Goal: Task Accomplishment & Management: Manage account settings

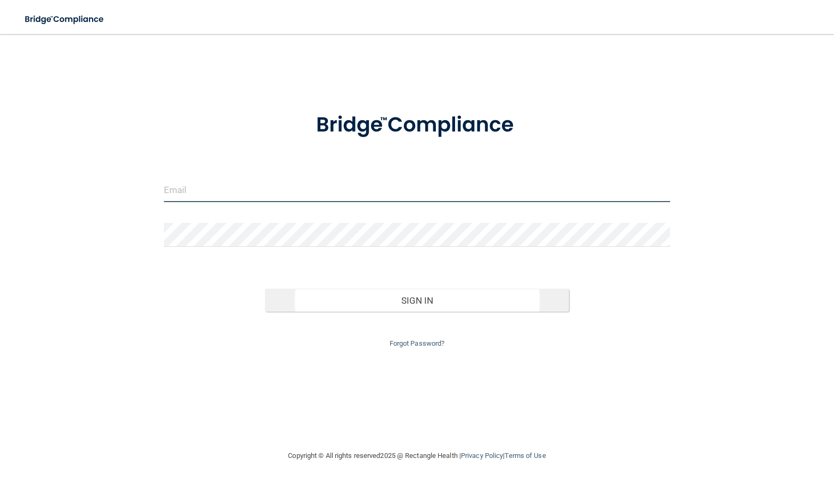
type input "[PERSON_NAME][EMAIL_ADDRESS][DOMAIN_NAME]"
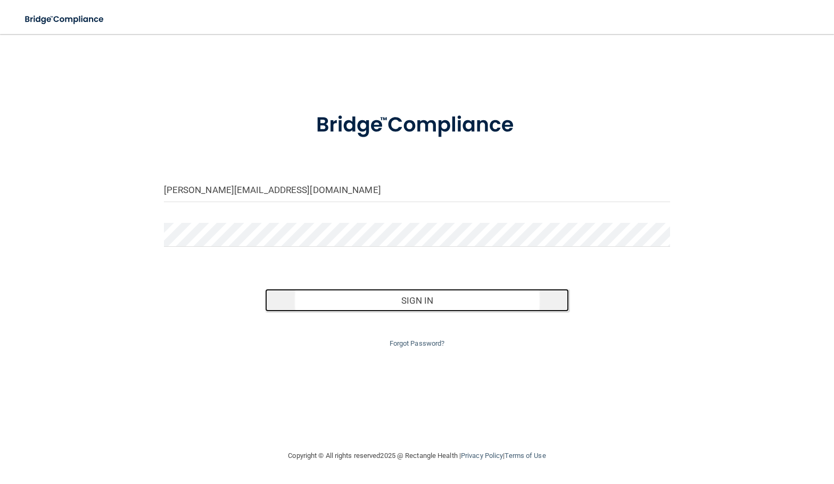
click at [400, 301] on button "Sign In" at bounding box center [417, 300] width 304 height 23
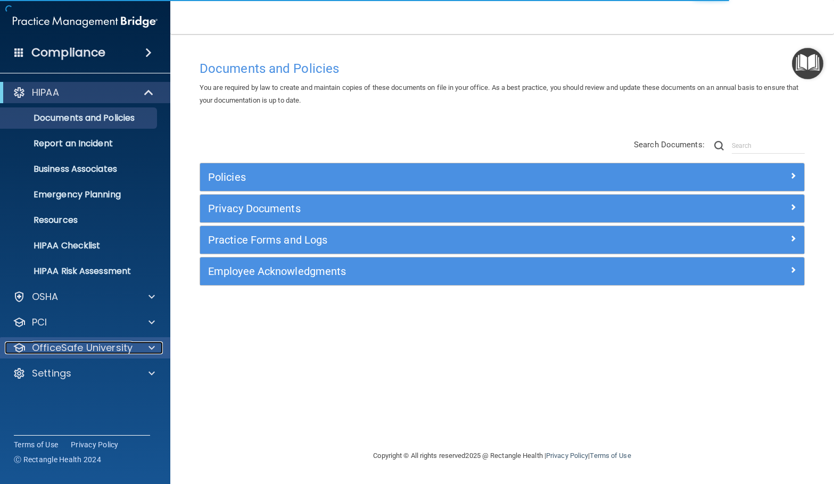
click at [151, 348] on span at bounding box center [151, 348] width 6 height 13
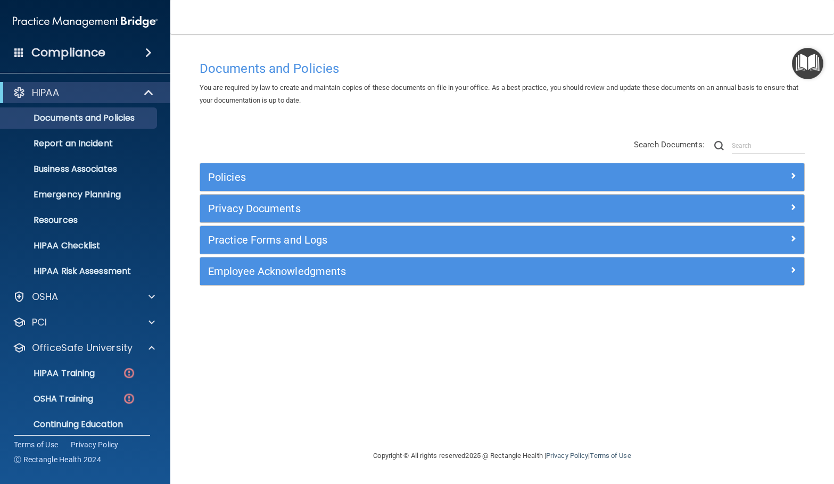
click at [123, 53] on div "Compliance" at bounding box center [85, 52] width 170 height 23
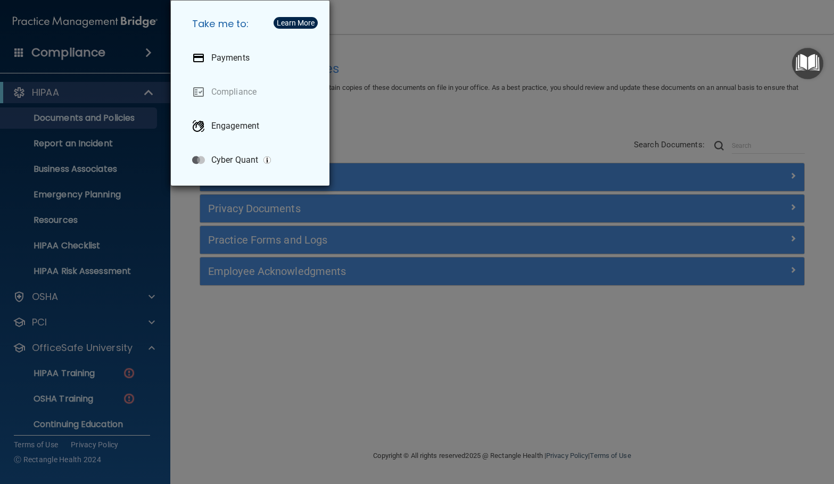
click at [136, 51] on div "Take me to: Payments Compliance Engagement Cyber Quant" at bounding box center [417, 242] width 834 height 484
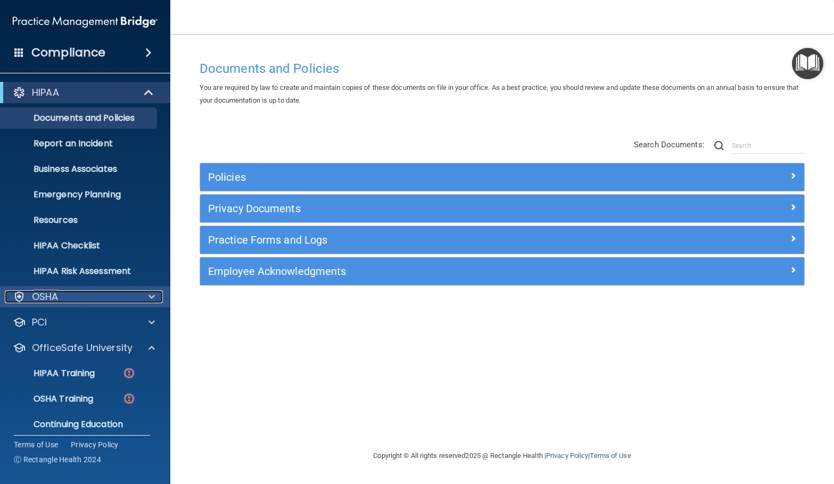
click at [150, 296] on span at bounding box center [151, 297] width 6 height 13
click at [150, 297] on span at bounding box center [151, 297] width 6 height 13
click at [79, 394] on p "OSHA Training" at bounding box center [50, 399] width 86 height 11
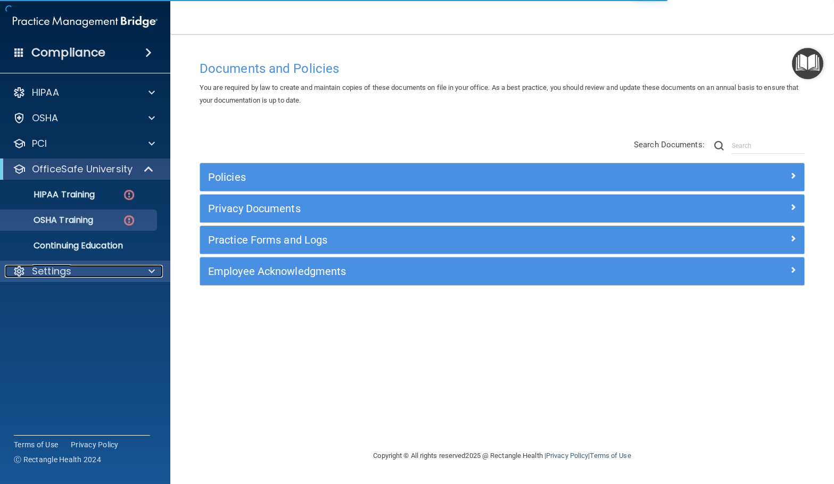
click at [151, 274] on span at bounding box center [151, 271] width 6 height 13
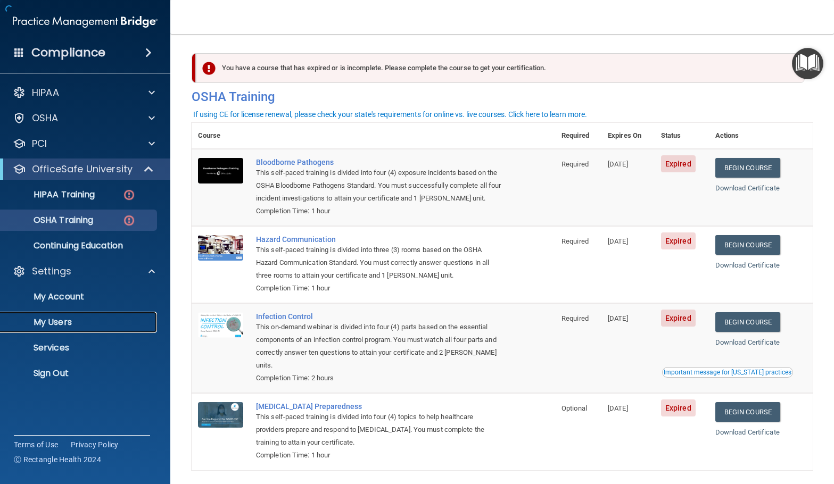
click at [67, 323] on p "My Users" at bounding box center [79, 322] width 145 height 11
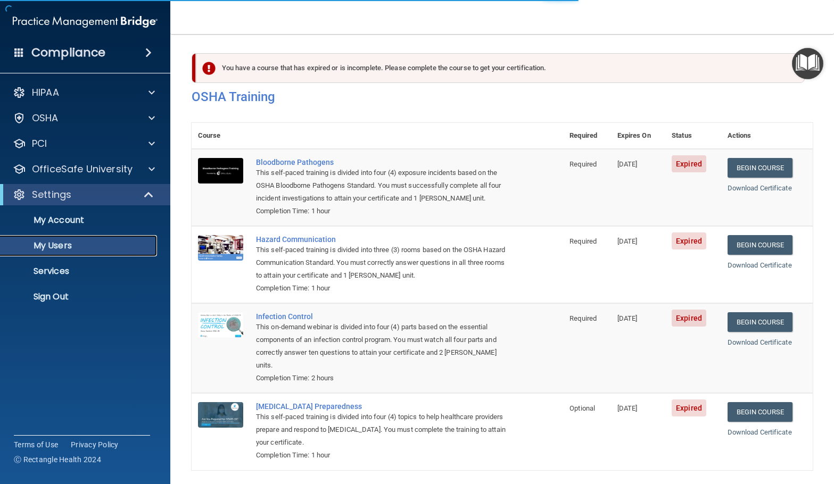
select select "20"
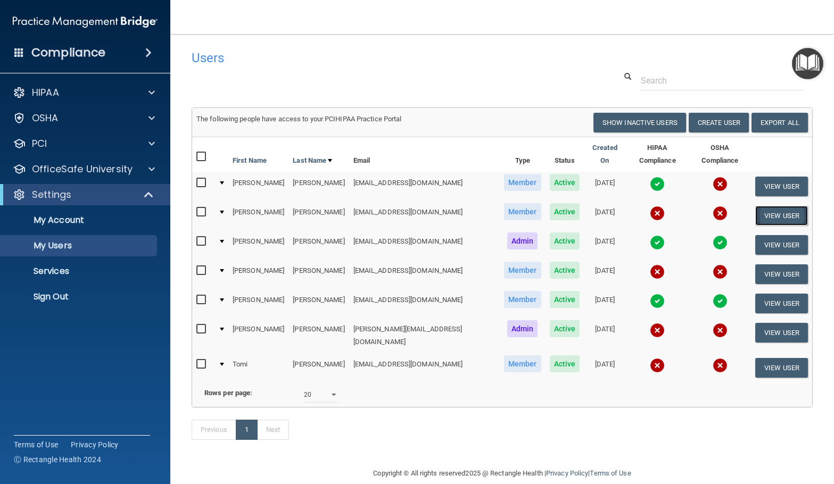
click at [770, 207] on button "View User" at bounding box center [781, 216] width 53 height 20
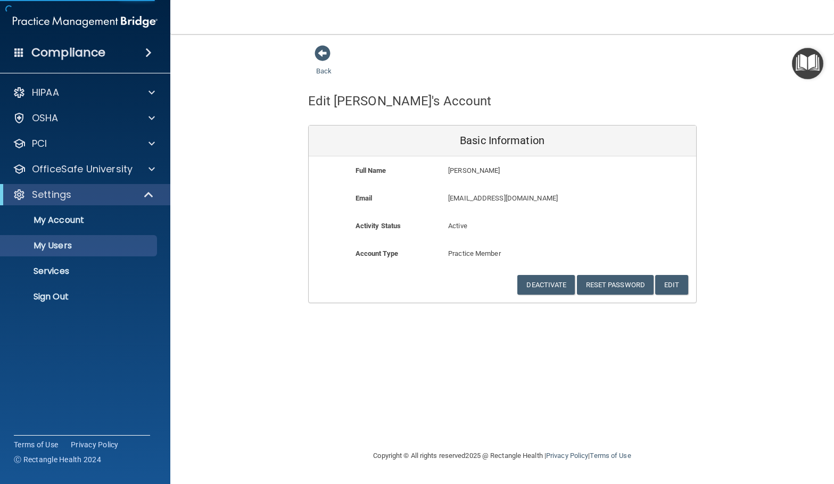
select select "20"
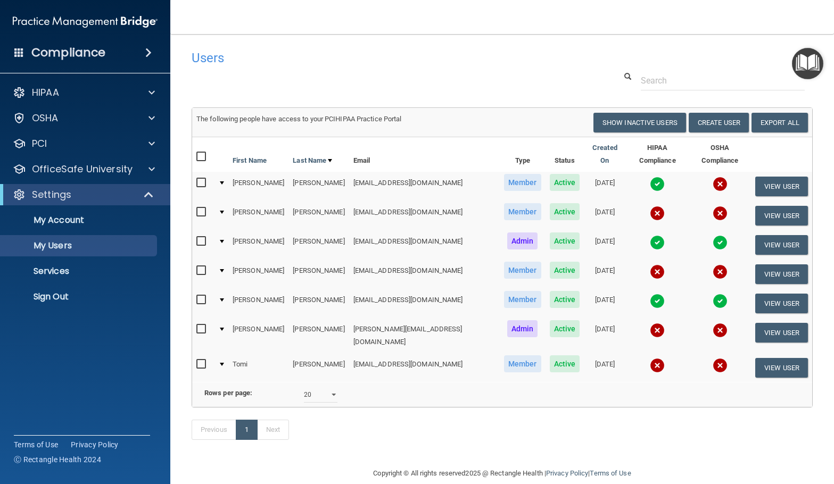
click at [203, 208] on input "checkbox" at bounding box center [202, 212] width 12 height 9
checkbox input "true"
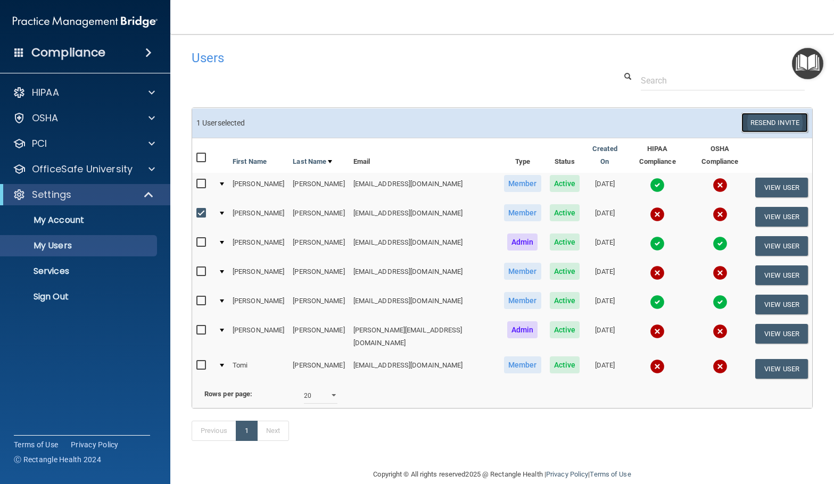
click at [769, 118] on button "Resend Invite" at bounding box center [774, 123] width 67 height 20
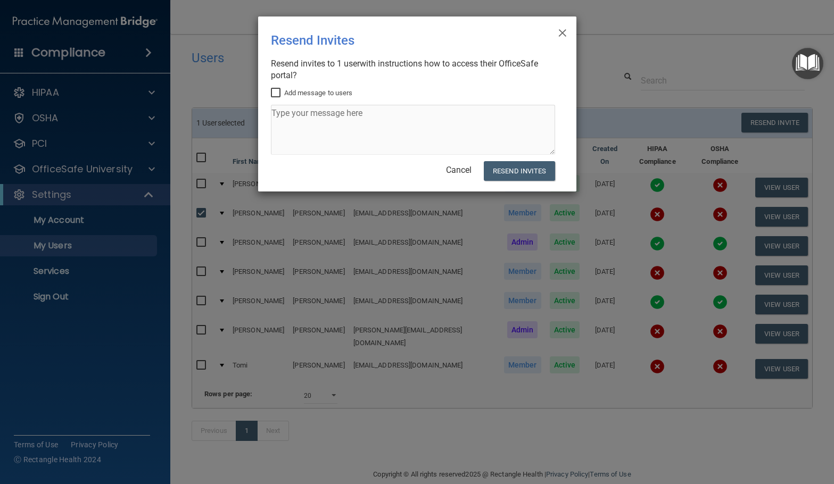
click at [277, 89] on input "Add message to users" at bounding box center [277, 93] width 12 height 9
checkbox input "true"
click at [289, 112] on textarea at bounding box center [413, 130] width 284 height 50
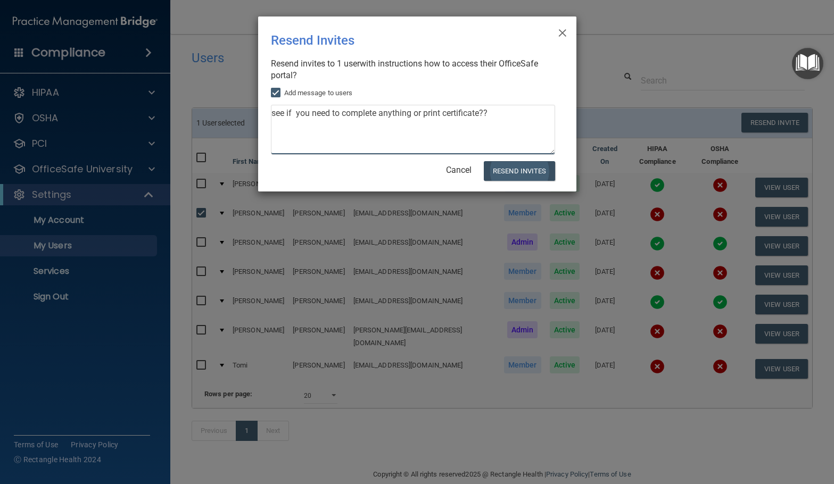
type textarea "see if you need to complete anything or print certificate??"
click at [516, 170] on button "Resend Invites" at bounding box center [519, 171] width 71 height 20
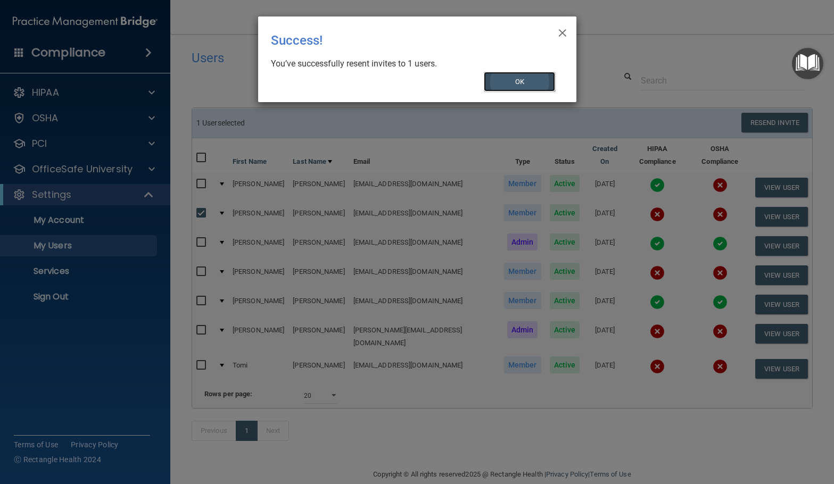
click at [538, 86] on button "OK" at bounding box center [519, 82] width 71 height 20
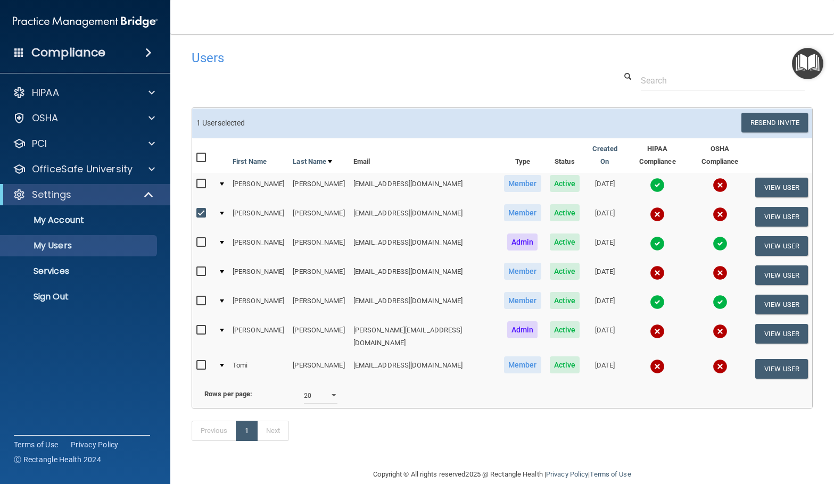
click at [202, 361] on input "checkbox" at bounding box center [202, 365] width 12 height 9
checkbox input "true"
click at [202, 326] on input "checkbox" at bounding box center [202, 330] width 12 height 9
checkbox input "true"
click at [199, 268] on input "checkbox" at bounding box center [202, 272] width 12 height 9
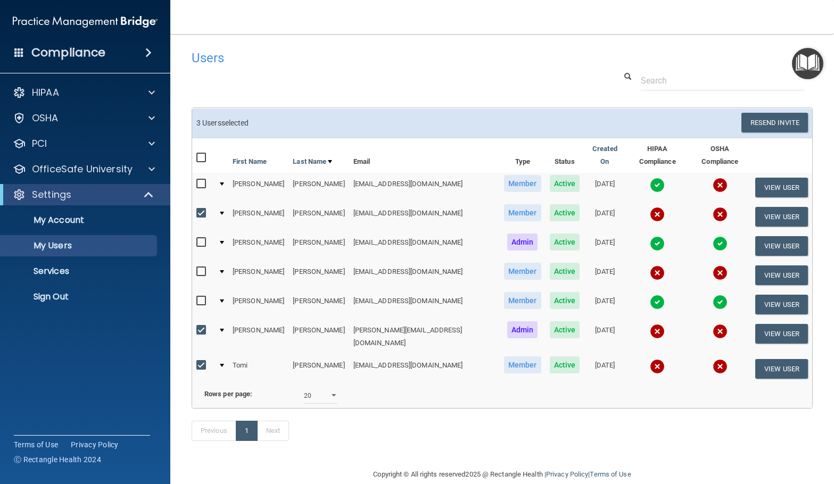
checkbox input "true"
click at [202, 180] on input "checkbox" at bounding box center [202, 184] width 12 height 9
click at [758, 119] on button "Resend Invite" at bounding box center [774, 123] width 67 height 20
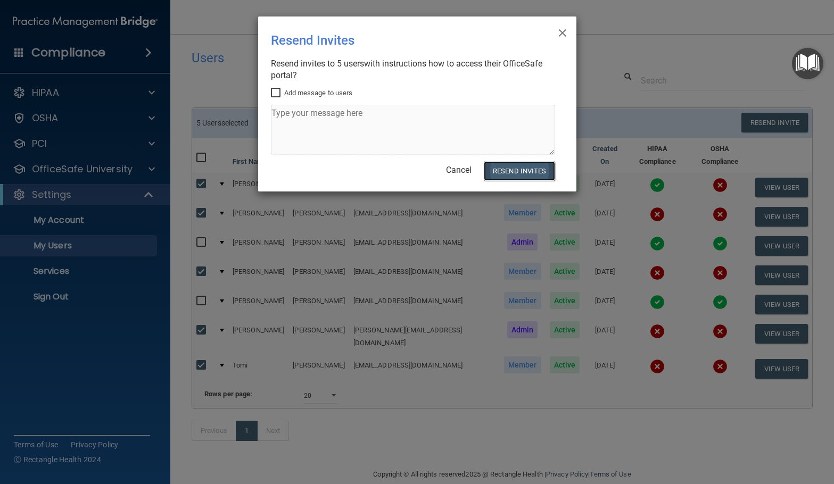
click at [519, 168] on button "Resend Invites" at bounding box center [519, 171] width 71 height 20
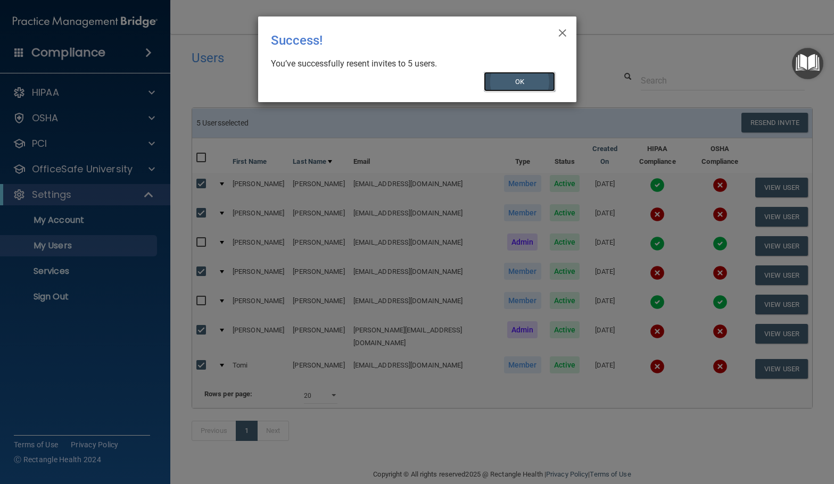
click at [514, 78] on button "OK" at bounding box center [519, 82] width 71 height 20
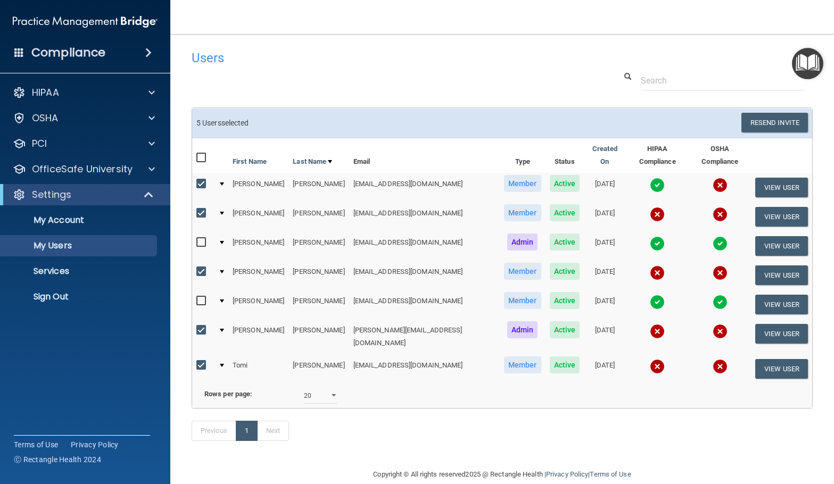
click at [201, 180] on input "checkbox" at bounding box center [202, 184] width 12 height 9
checkbox input "false"
click at [200, 209] on input "checkbox" at bounding box center [202, 213] width 12 height 9
checkbox input "false"
drag, startPoint x: 201, startPoint y: 262, endPoint x: 203, endPoint y: 276, distance: 14.1
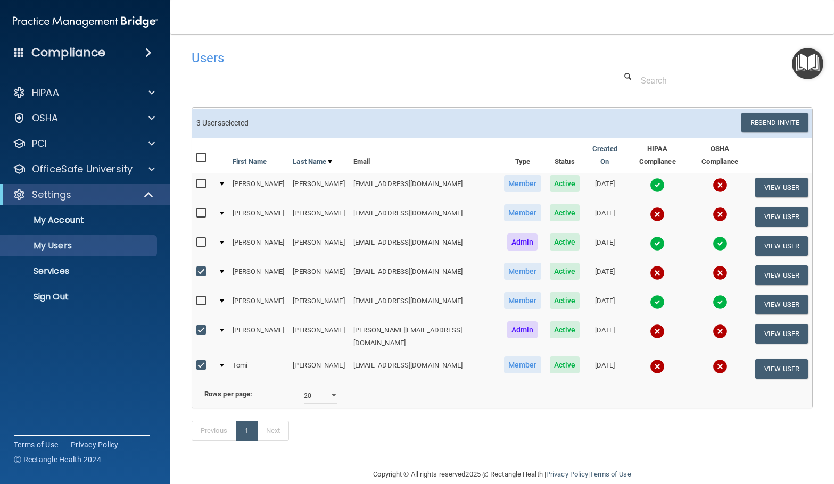
click at [202, 268] on input "checkbox" at bounding box center [202, 272] width 12 height 9
checkbox input "false"
click at [205, 326] on input "checkbox" at bounding box center [202, 330] width 12 height 9
checkbox input "false"
drag, startPoint x: 200, startPoint y: 348, endPoint x: 205, endPoint y: 355, distance: 9.2
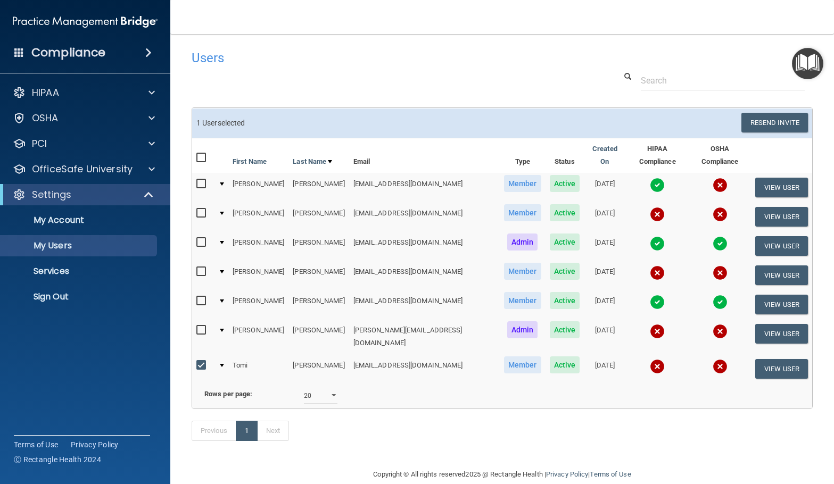
click at [203, 361] on input "checkbox" at bounding box center [202, 365] width 12 height 9
checkbox input "false"
